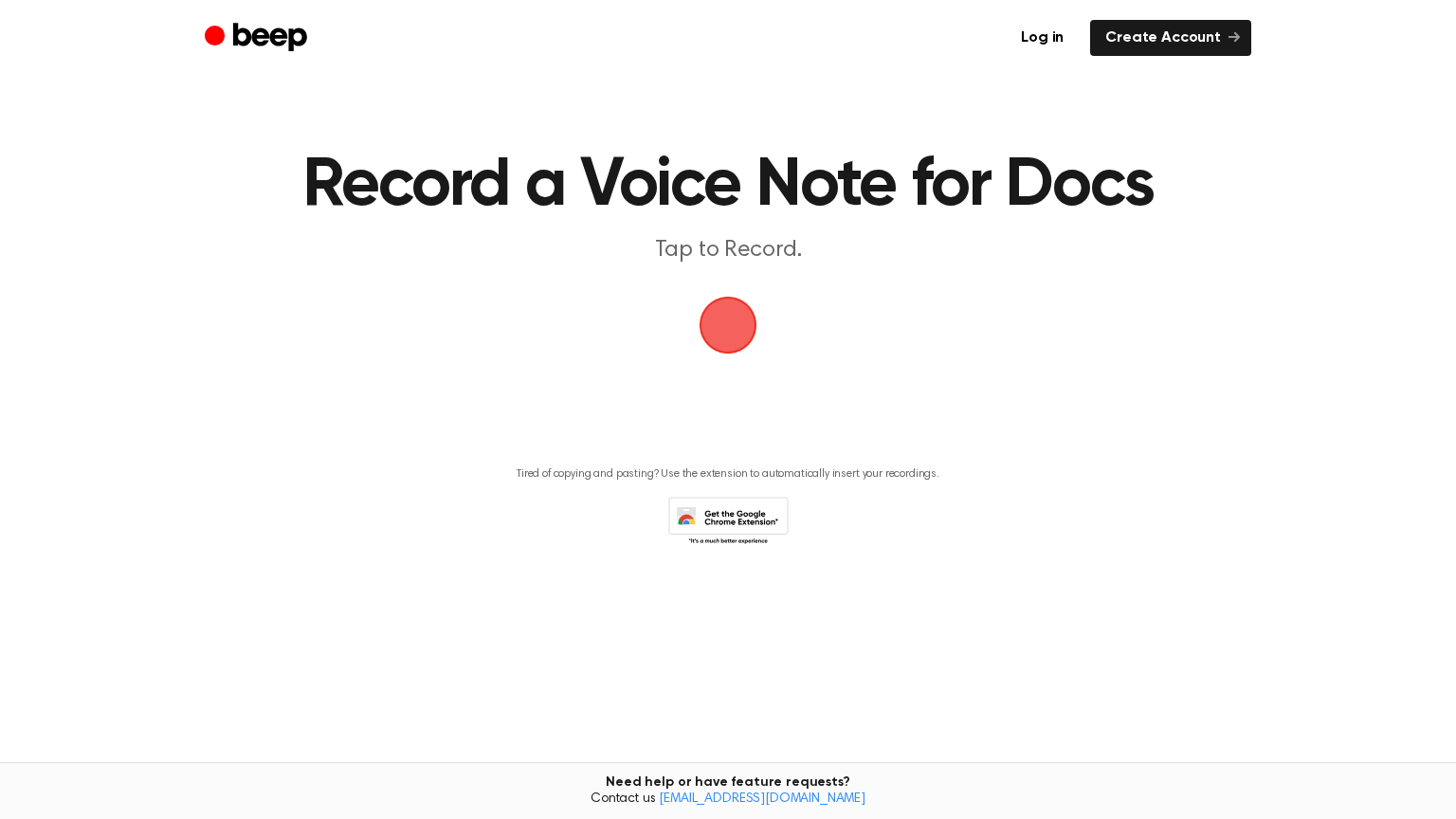
click at [742, 336] on span "button" at bounding box center [728, 325] width 97 height 97
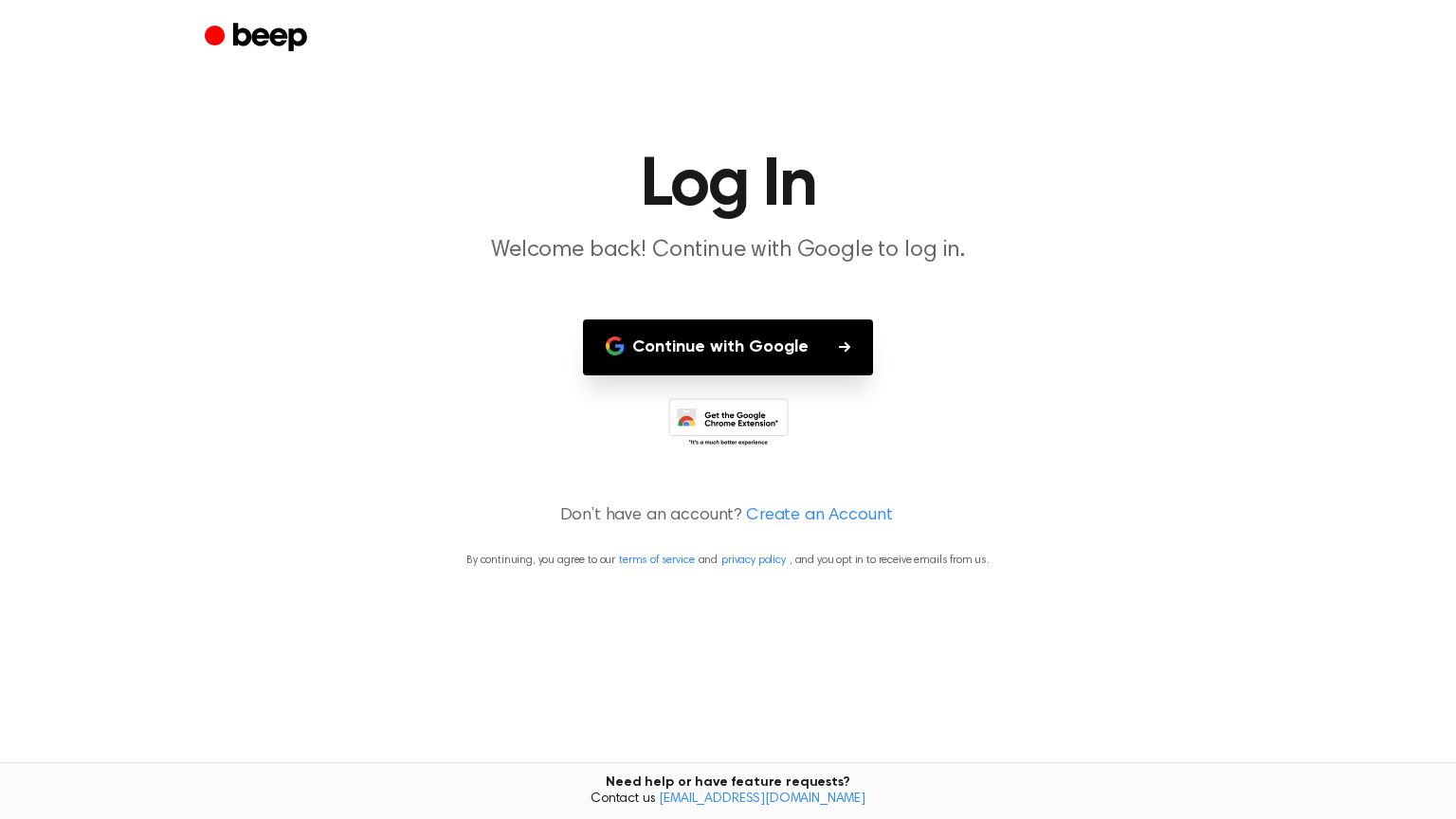
click at [742, 336] on button "Continue with Google" at bounding box center [728, 347] width 291 height 56
click at [724, 413] on icon at bounding box center [728, 424] width 120 height 52
click at [805, 509] on link "Create an Account" at bounding box center [819, 516] width 146 height 26
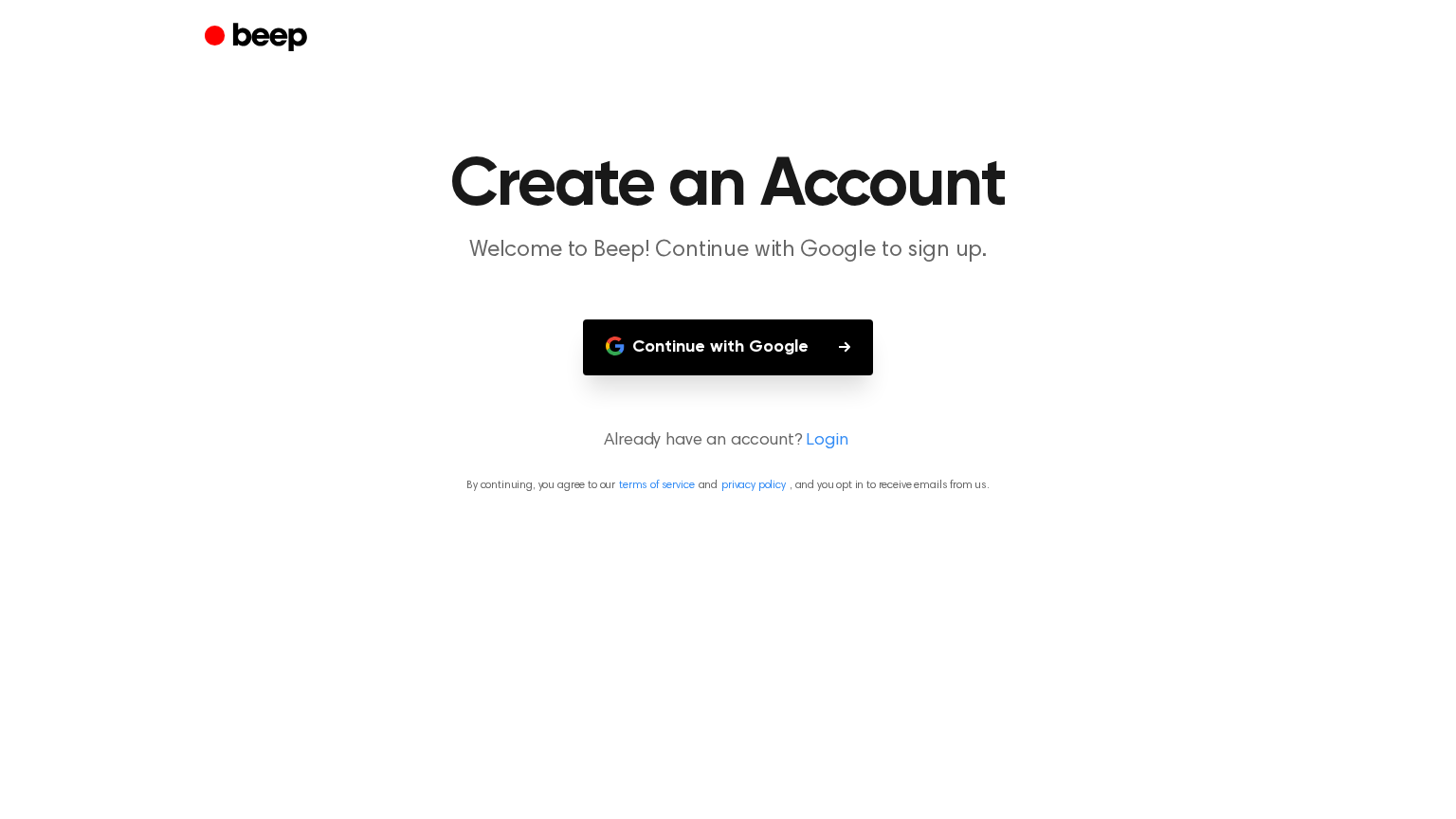
click at [819, 441] on link "Login" at bounding box center [827, 441] width 41 height 26
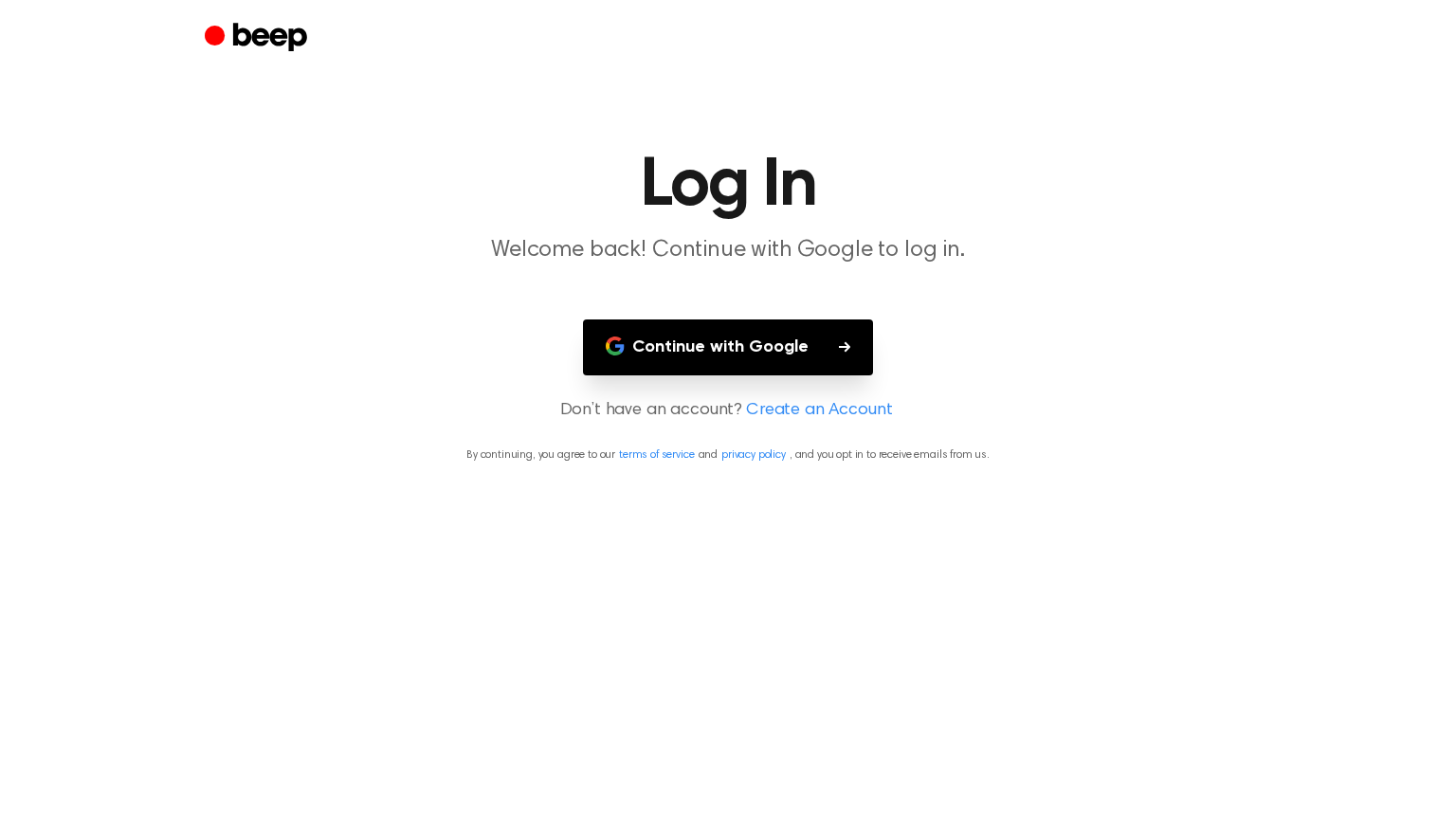
click at [831, 275] on main "Log In Welcome back! Continue with Google to log in. Continue with Google Don’t…" at bounding box center [728, 409] width 1456 height 819
click at [814, 336] on button "Continue with Google" at bounding box center [728, 347] width 291 height 56
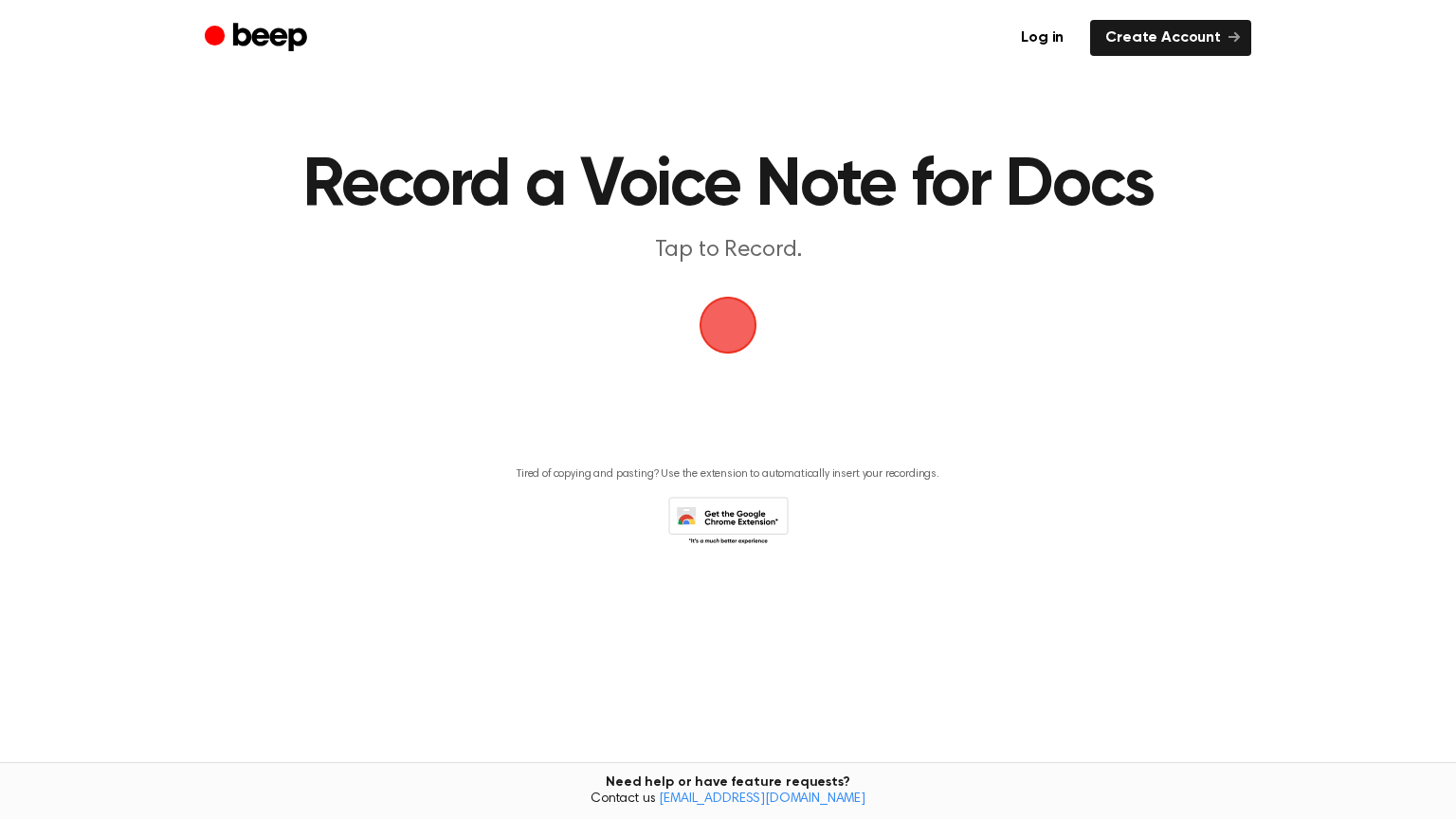
click at [1077, 10] on div "Log in Create Account" at bounding box center [728, 38] width 1047 height 76
click at [1092, 28] on li "Create Account" at bounding box center [1164, 38] width 172 height 36
click at [1112, 34] on link "Create Account" at bounding box center [1171, 38] width 162 height 36
